Goal: Check status

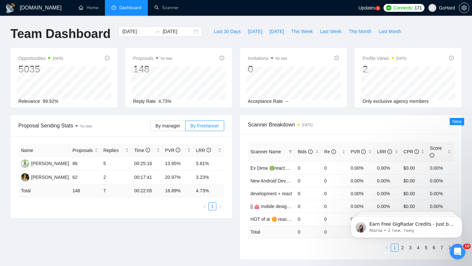
click at [110, 21] on div "[DOMAIN_NAME] Home Dashboard Scanner Updates 5 Connects: 171 GoHard Team Dashbo…" at bounding box center [236, 263] width 472 height 526
click at [87, 22] on div "[DOMAIN_NAME] Home Dashboard Scanner Updates 5 Connects: 171 GoHard Team Dashbo…" at bounding box center [236, 263] width 472 height 526
click at [202, 22] on div "[DOMAIN_NAME] Home Dashboard Scanner Updates 5 Connects: 171 GoHard Team Dashbo…" at bounding box center [236, 263] width 472 height 526
click at [192, 20] on div "[DOMAIN_NAME] Home Dashboard Scanner Updates 5 Connects: 171 GoHard Team Dashbo…" at bounding box center [236, 263] width 472 height 526
click at [114, 42] on div "[DATE] [DATE]" at bounding box center [160, 37] width 92 height 22
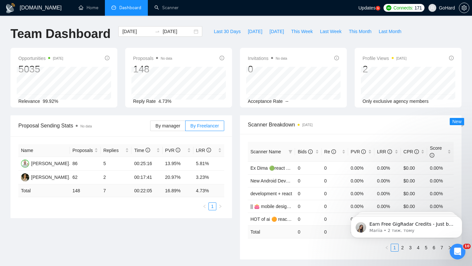
click at [230, 44] on div "Last 30 Days [DATE] [DATE] This Week Last Week This Month Last Month" at bounding box center [307, 37] width 202 height 22
click at [294, 41] on div "Last 30 Days [DATE] [DATE] This Week Last Week This Month Last Month" at bounding box center [307, 37] width 202 height 22
click at [119, 41] on div "[DATE] [DATE]" at bounding box center [160, 37] width 92 height 22
click at [213, 21] on div "[DOMAIN_NAME] Home Dashboard Scanner Updates 5 Connects: 171 GoHard Team Dashbo…" at bounding box center [236, 263] width 472 height 526
click at [228, 41] on div "Last 30 Days [DATE] [DATE] This Week Last Week This Month Last Month" at bounding box center [307, 37] width 202 height 22
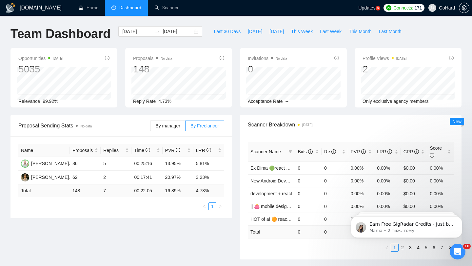
click at [261, 40] on div "Last 30 Days [DATE] [DATE] This Week Last Week This Month Last Month" at bounding box center [307, 37] width 202 height 22
click at [287, 42] on div "Last 30 Days [DATE] [DATE] This Week Last Week This Month Last Month" at bounding box center [307, 37] width 202 height 22
click at [234, 39] on div "Last 30 Days [DATE] [DATE] This Week Last Week This Month Last Month" at bounding box center [307, 37] width 202 height 22
click at [262, 45] on div "Last 30 Days [DATE] [DATE] This Week Last Week This Month Last Month" at bounding box center [307, 37] width 202 height 22
click at [256, 38] on div "Last 30 Days [DATE] [DATE] This Week Last Week This Month Last Month" at bounding box center [307, 37] width 202 height 22
